Goal: Task Accomplishment & Management: Manage account settings

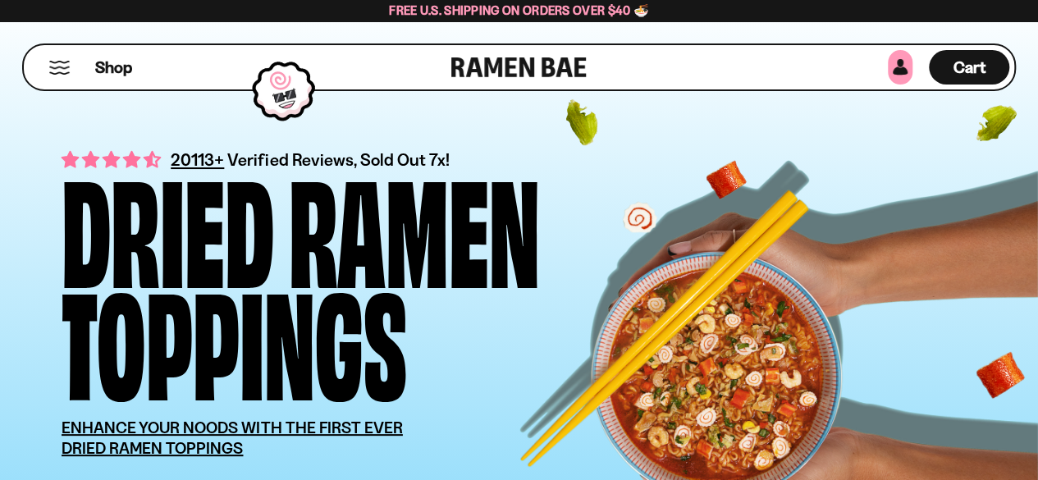
click at [903, 71] on link at bounding box center [900, 67] width 25 height 34
click at [898, 73] on link at bounding box center [900, 67] width 25 height 34
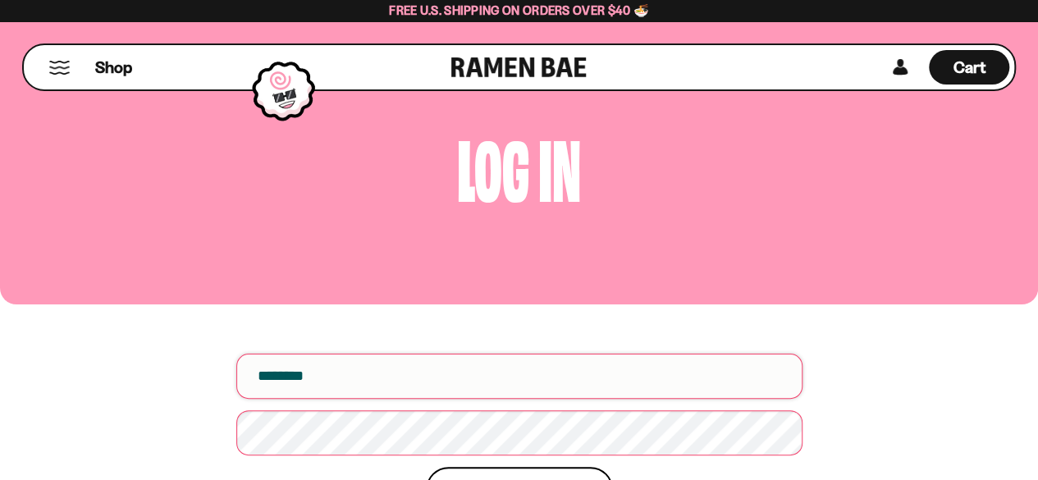
click at [479, 382] on input "email" at bounding box center [519, 376] width 566 height 45
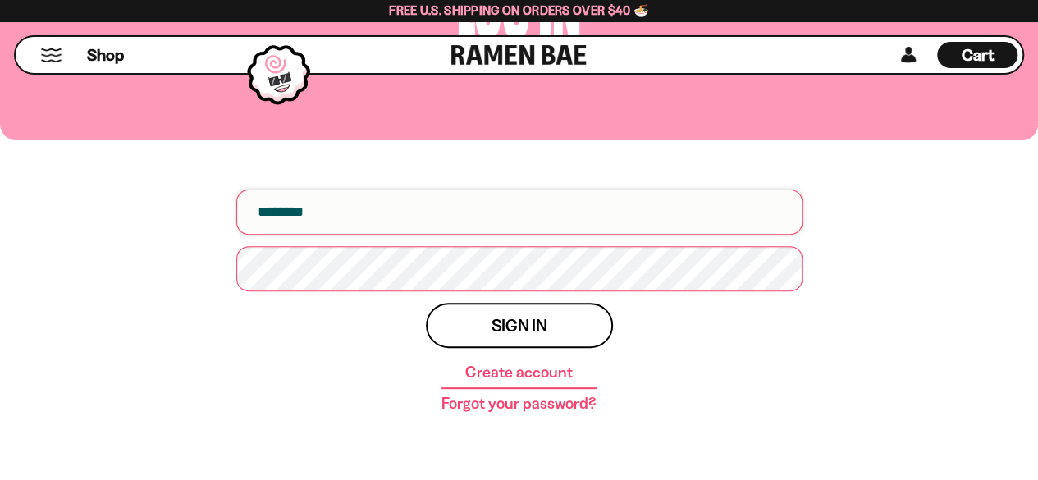
click at [409, 217] on input "email" at bounding box center [519, 212] width 566 height 45
type input "**********"
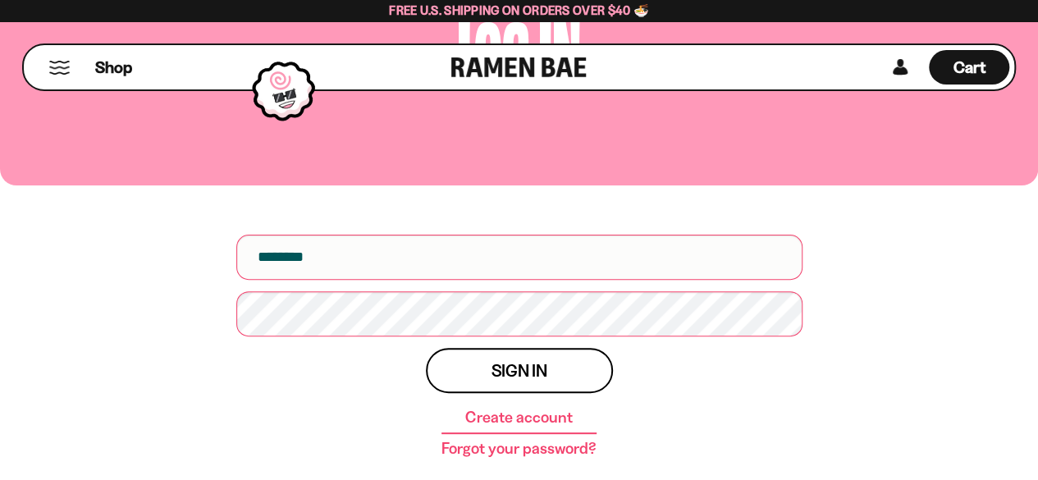
scroll to position [164, 0]
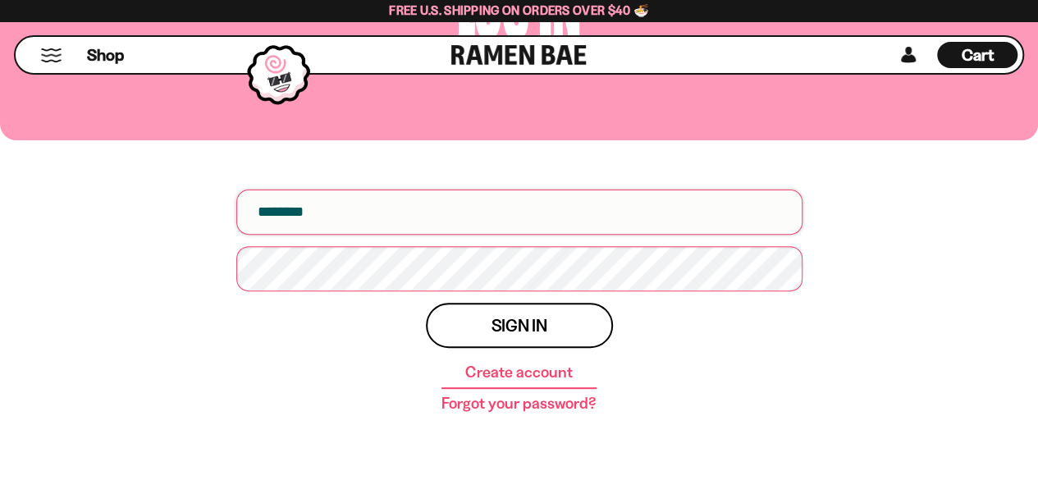
click at [437, 203] on input "email" at bounding box center [519, 212] width 566 height 45
type input "**********"
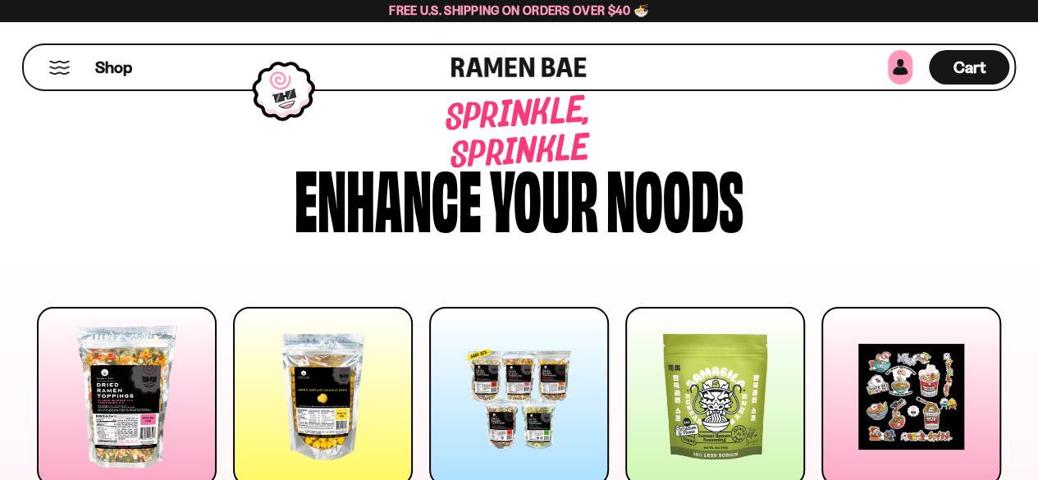
click at [895, 73] on link at bounding box center [900, 67] width 25 height 34
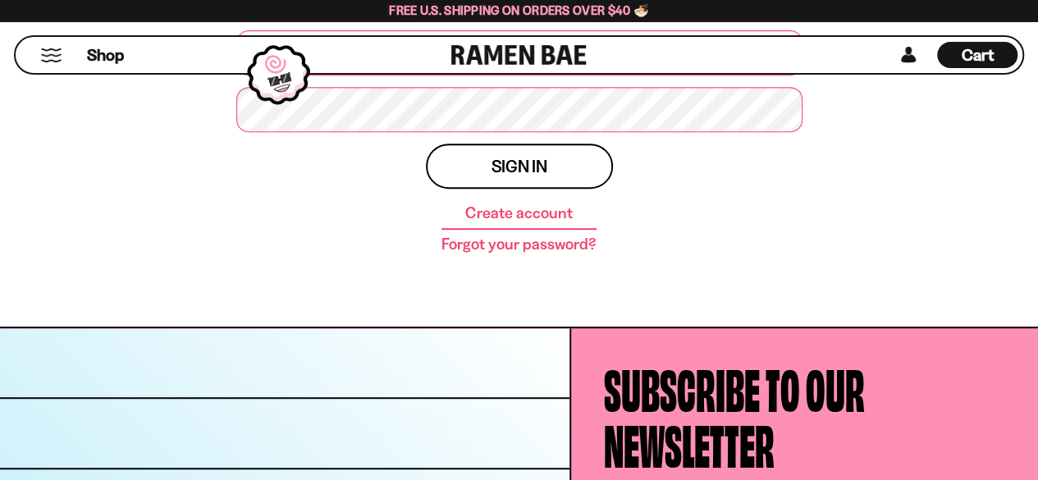
scroll to position [328, 0]
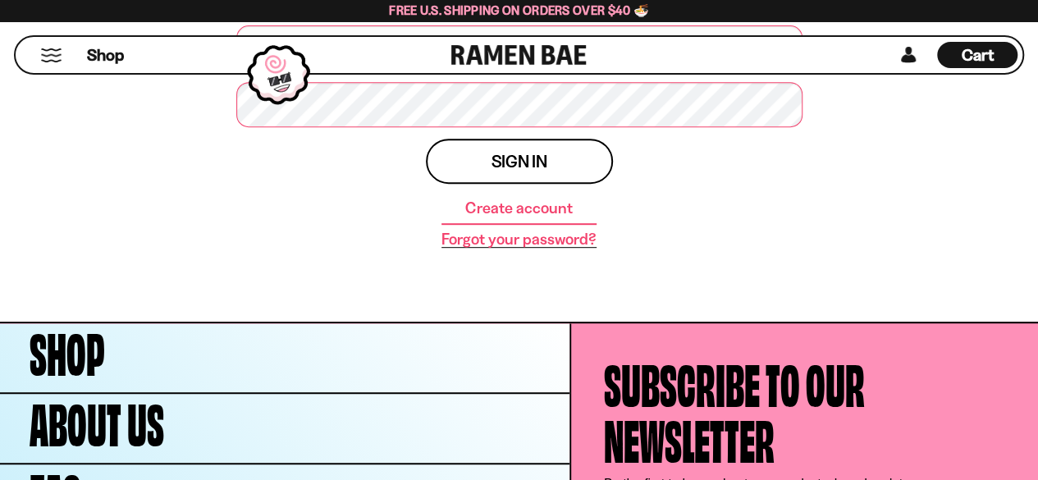
click at [522, 240] on link "Forgot your password?" at bounding box center [518, 239] width 155 height 16
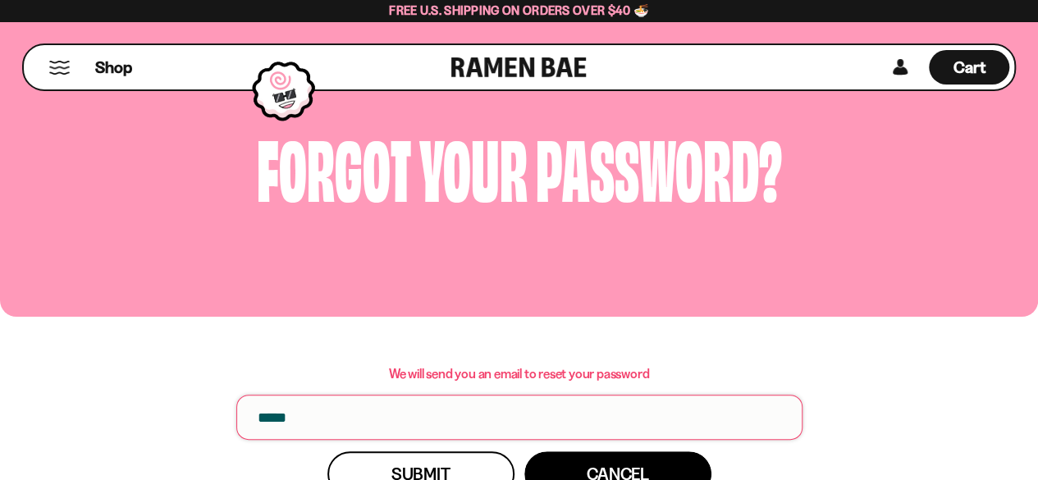
click at [387, 415] on input "email" at bounding box center [519, 417] width 566 height 45
click at [404, 468] on span "Submit" at bounding box center [420, 473] width 58 height 17
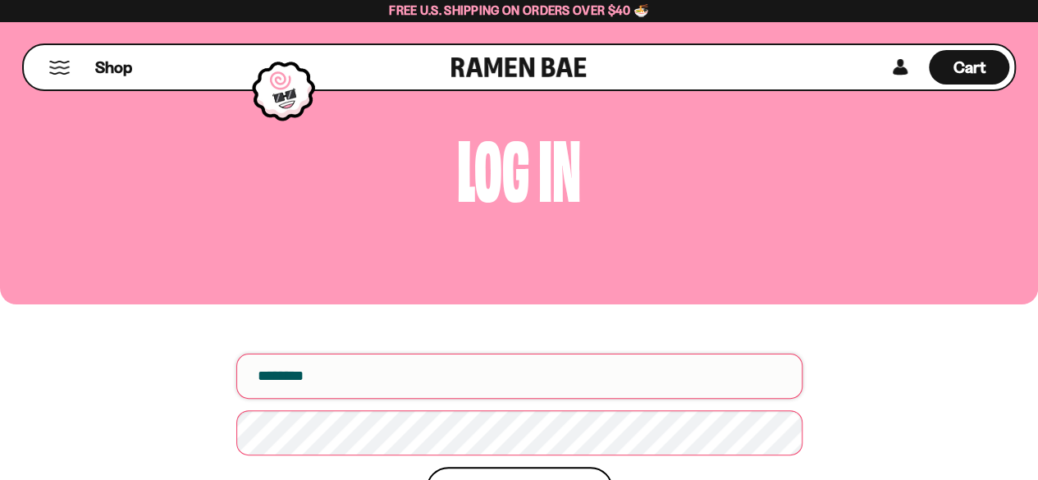
click at [423, 373] on input "email" at bounding box center [519, 376] width 566 height 45
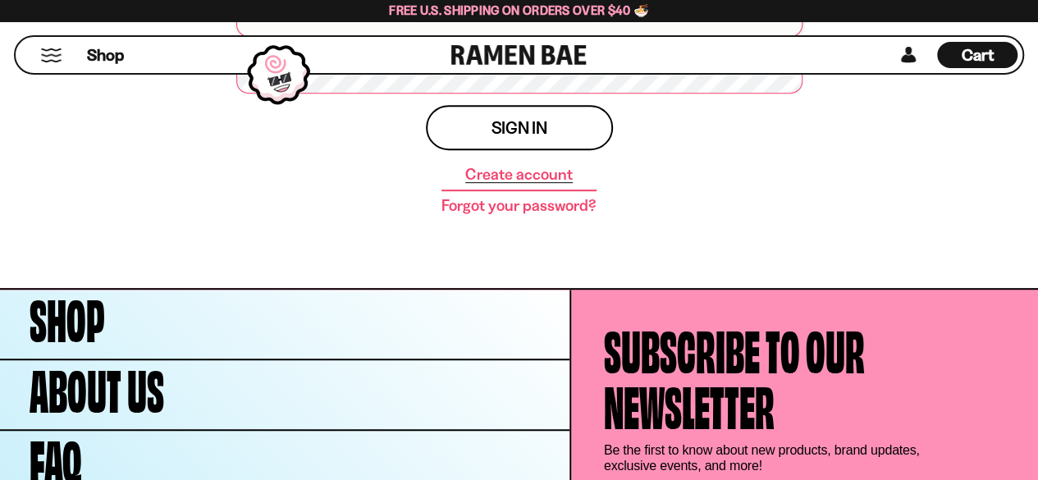
scroll to position [328, 0]
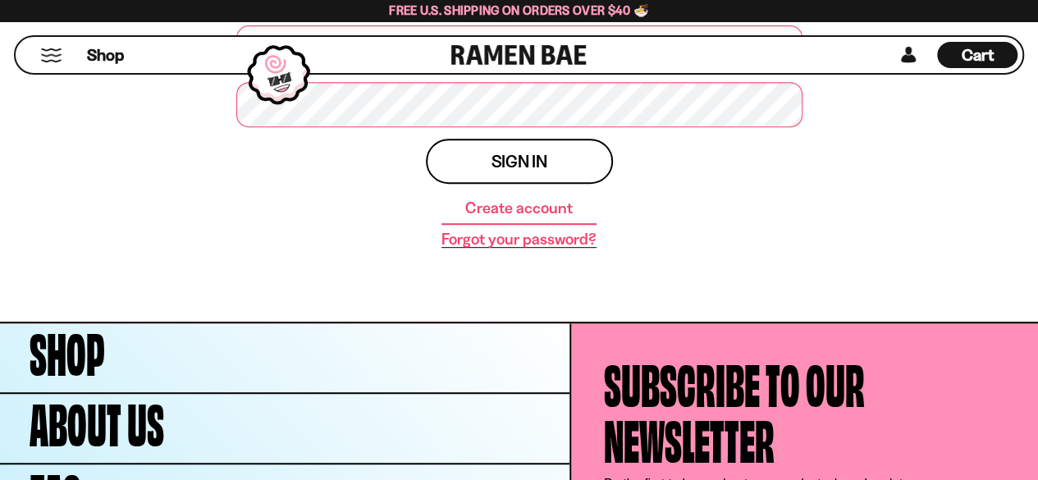
click at [494, 240] on link "Forgot your password?" at bounding box center [518, 239] width 155 height 16
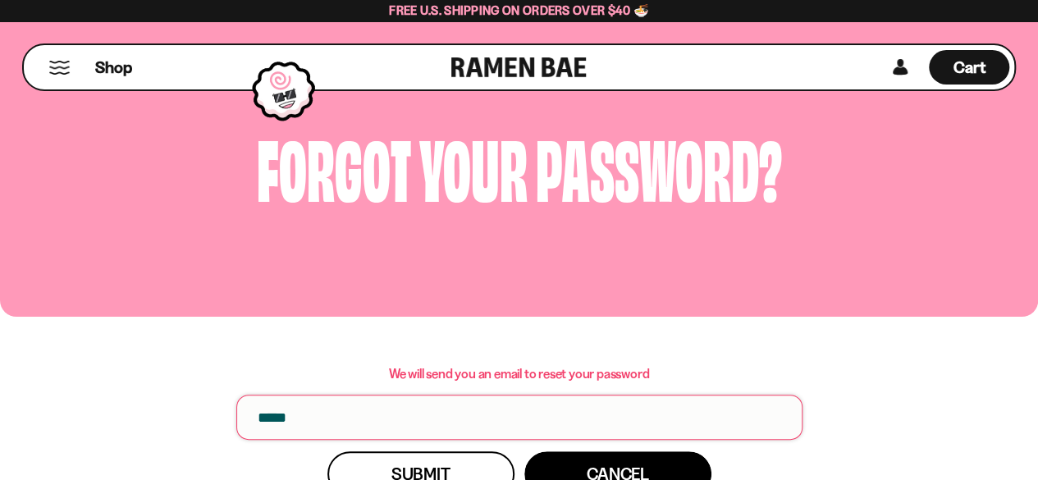
click at [391, 420] on input "email" at bounding box center [519, 417] width 566 height 45
type input "**********"
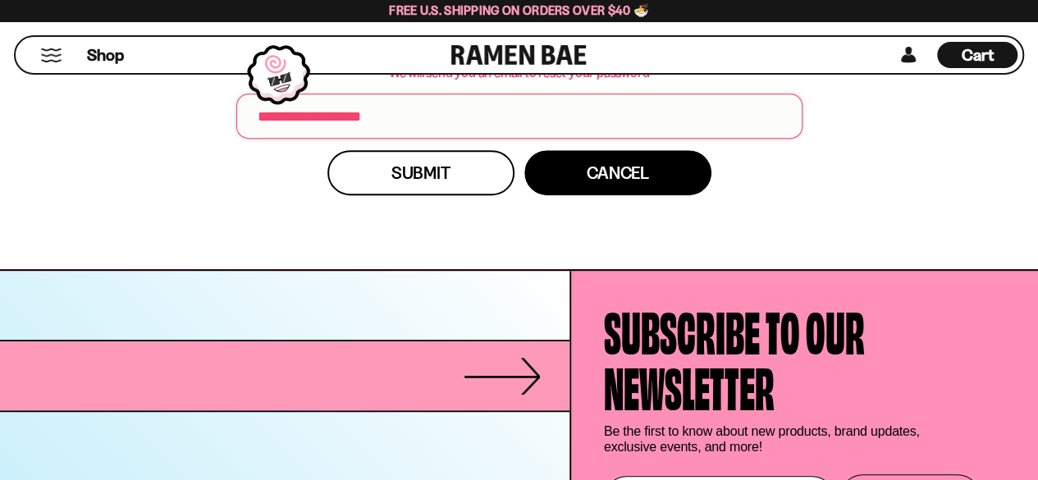
scroll to position [328, 0]
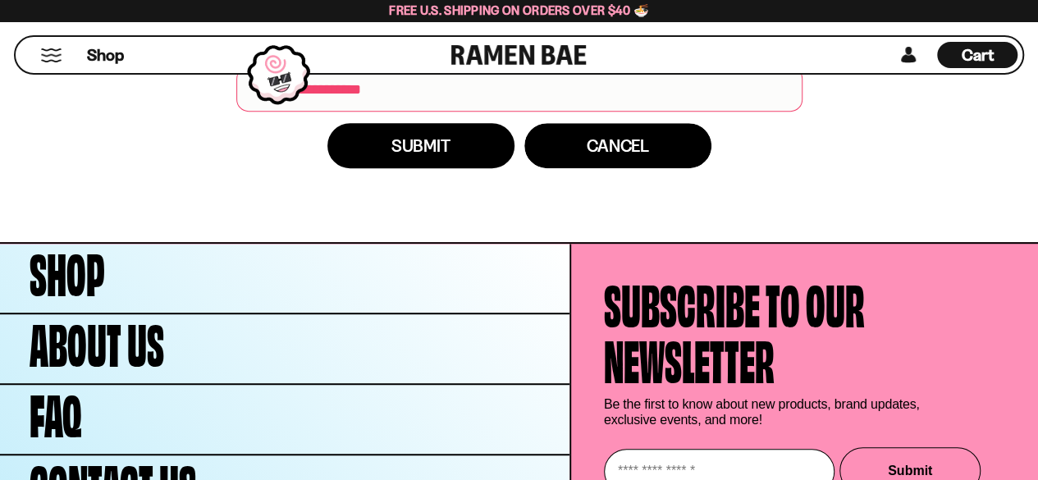
click at [425, 157] on button "Submit" at bounding box center [420, 145] width 187 height 45
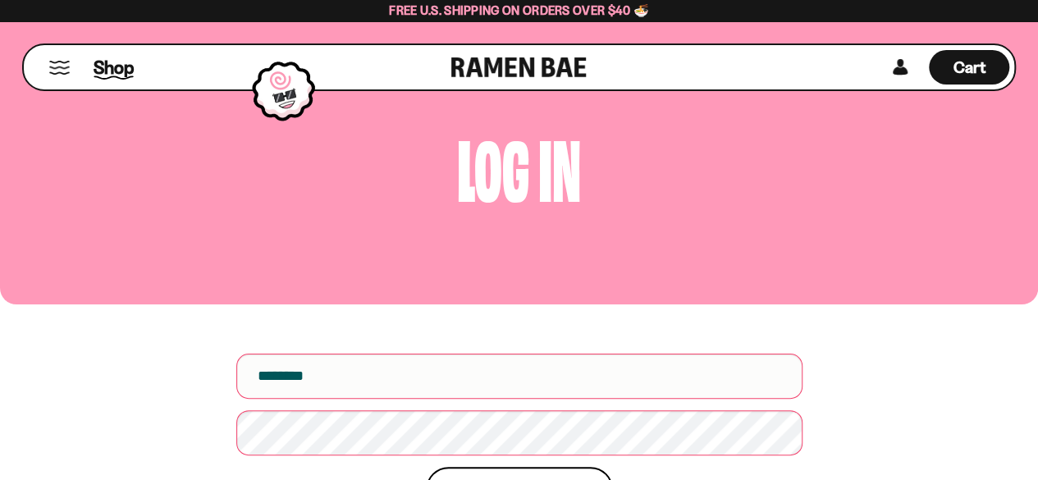
click at [113, 71] on span "Shop" at bounding box center [114, 67] width 40 height 25
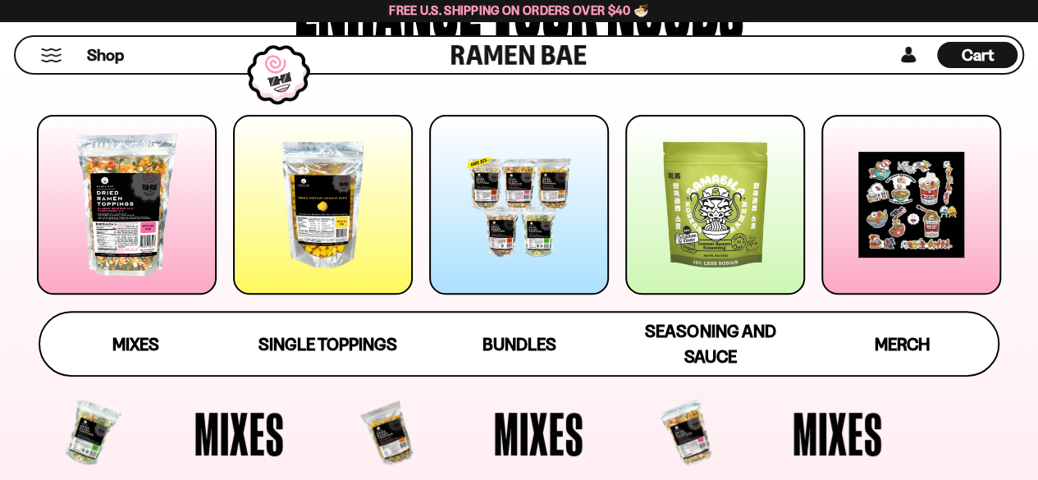
scroll to position [246, 0]
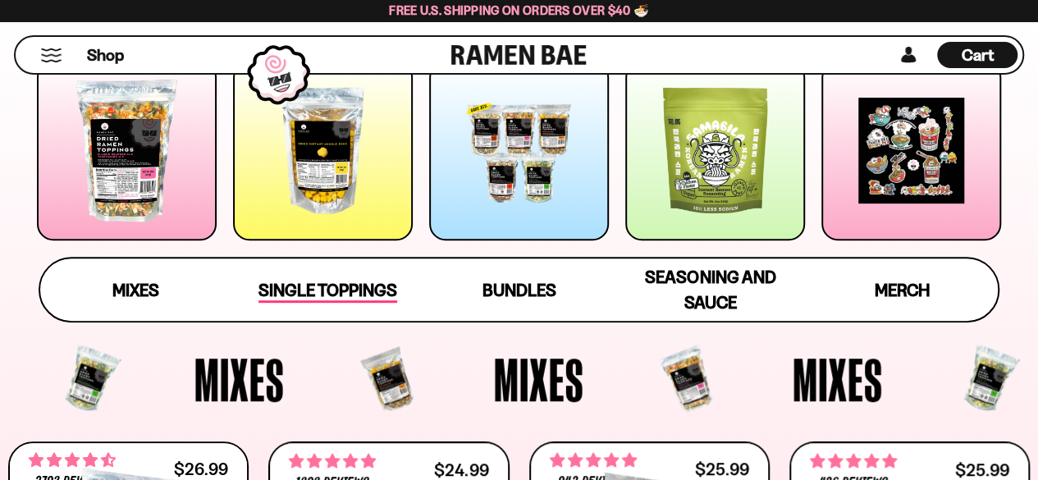
click at [320, 290] on span "Single Toppings" at bounding box center [327, 291] width 139 height 23
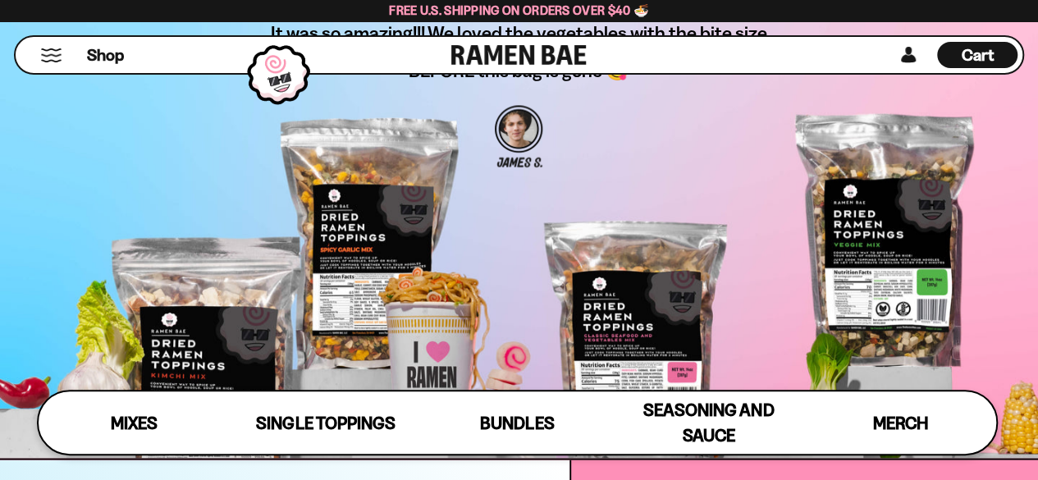
scroll to position [4522, 0]
